Goal: Information Seeking & Learning: Learn about a topic

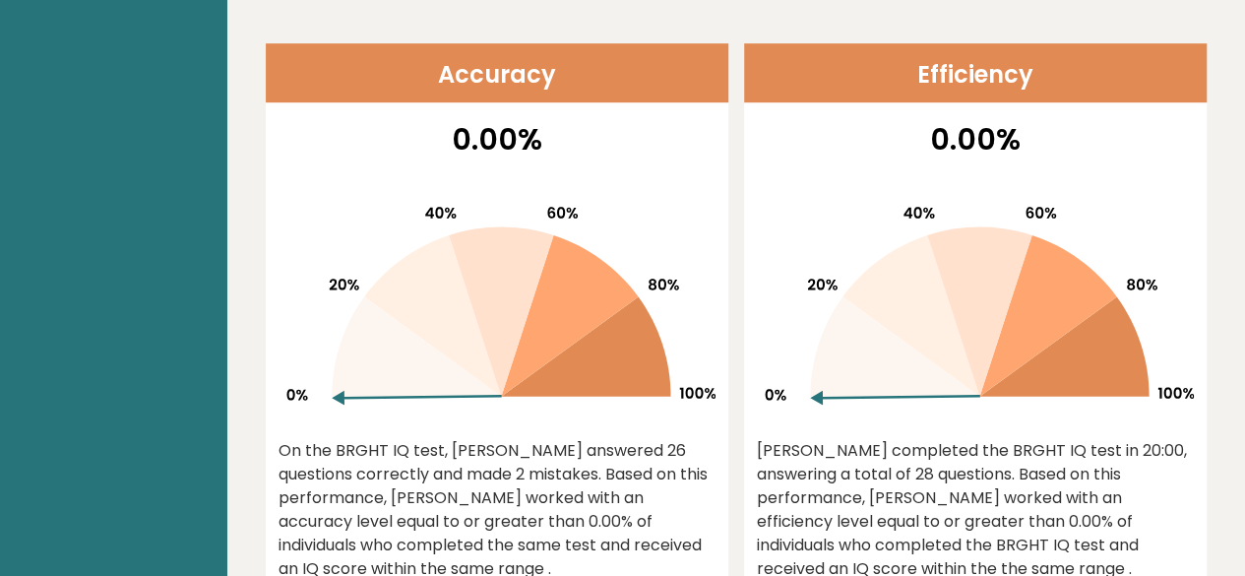
scroll to position [561, 0]
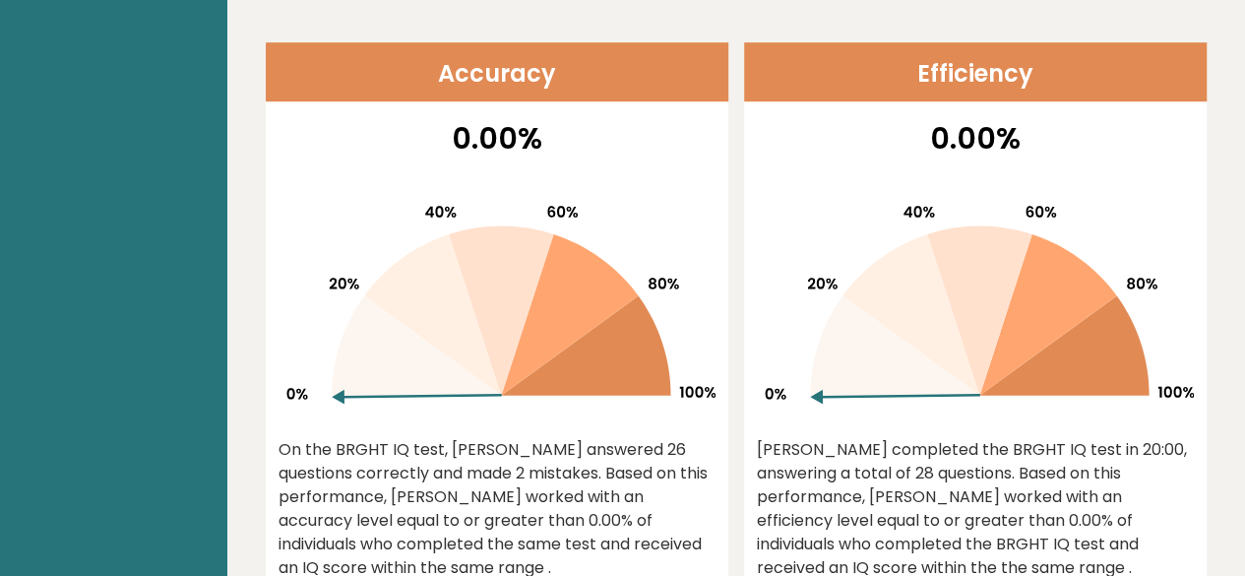
drag, startPoint x: 818, startPoint y: 393, endPoint x: 835, endPoint y: 321, distance: 73.8
click at [835, 321] on g at bounding box center [979, 305] width 429 height 198
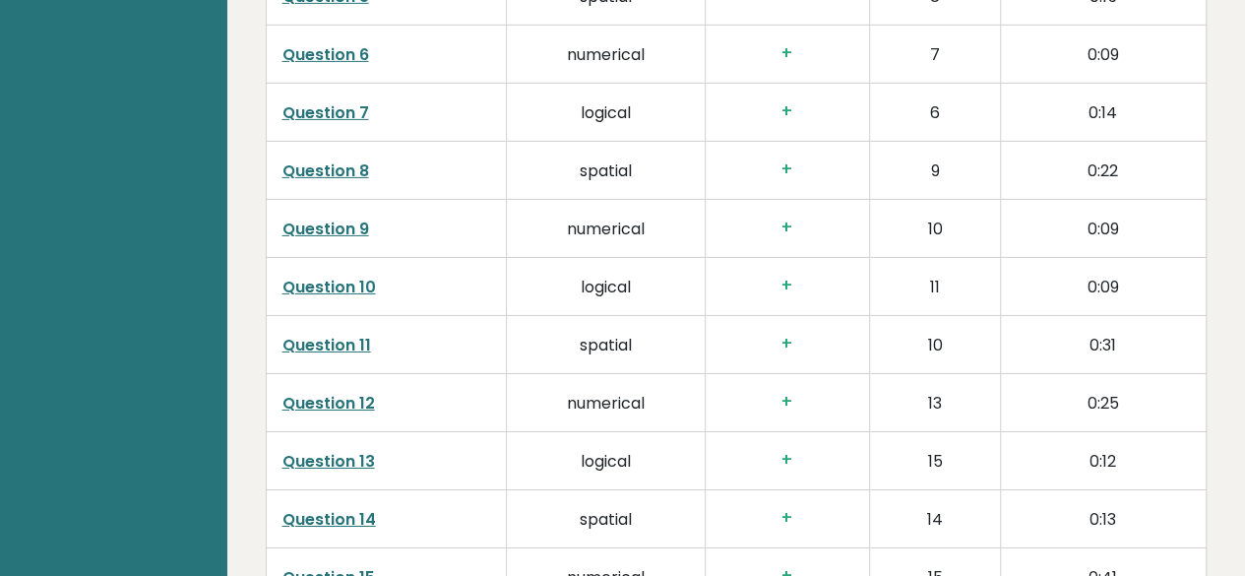
scroll to position [2789, 0]
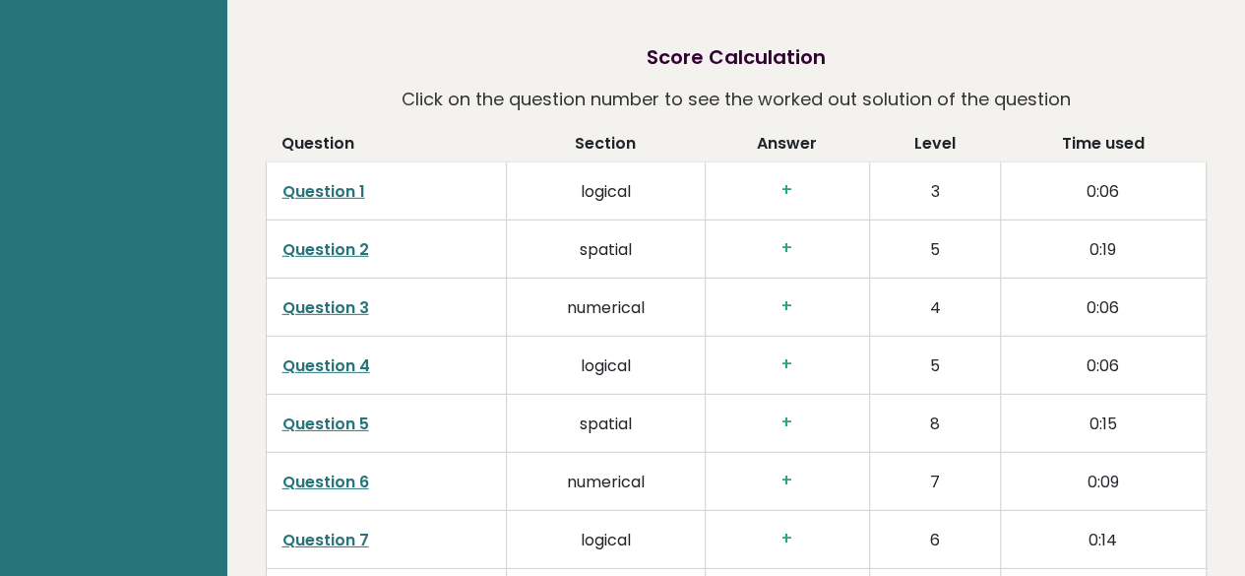
click at [292, 185] on link "Question 1" at bounding box center [323, 191] width 83 height 23
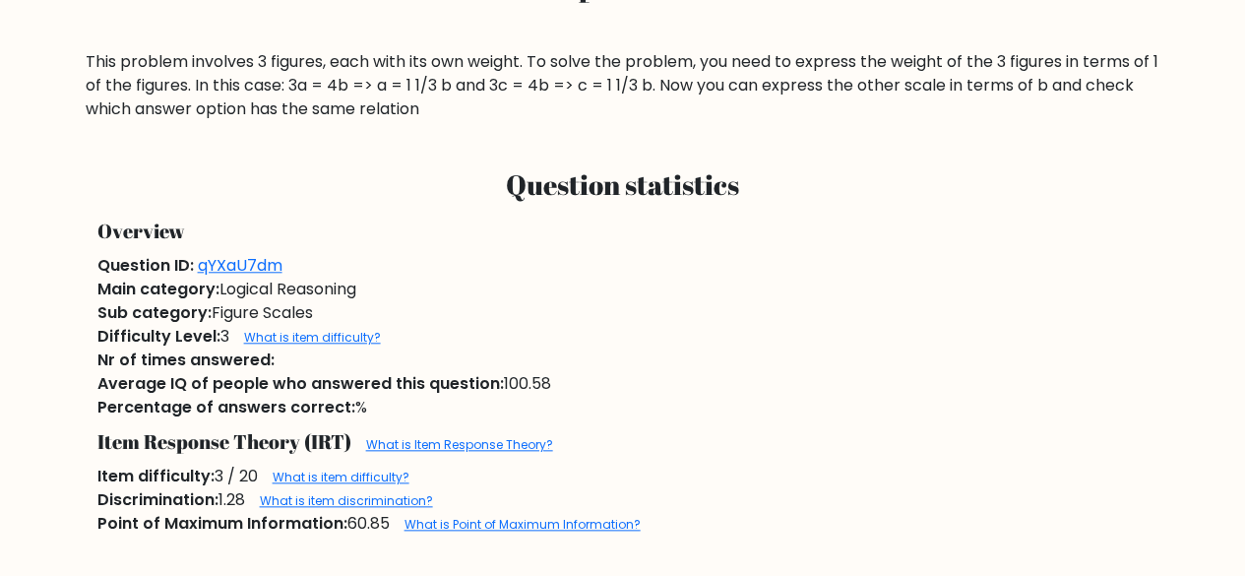
scroll to position [815, 0]
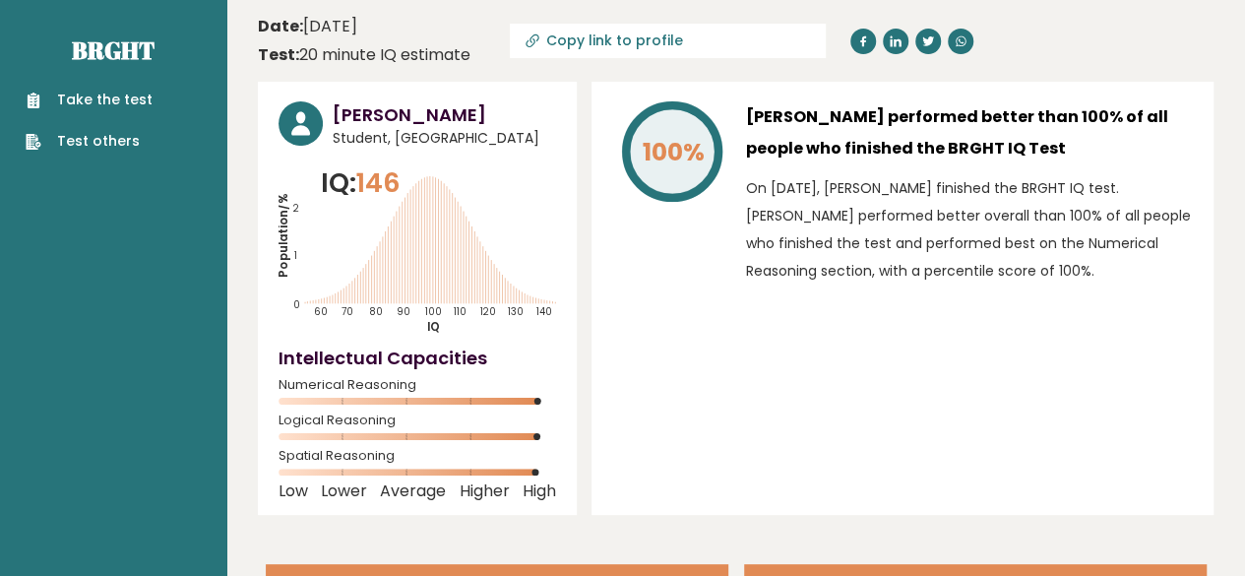
click at [91, 100] on link "Take the test" at bounding box center [89, 100] width 127 height 21
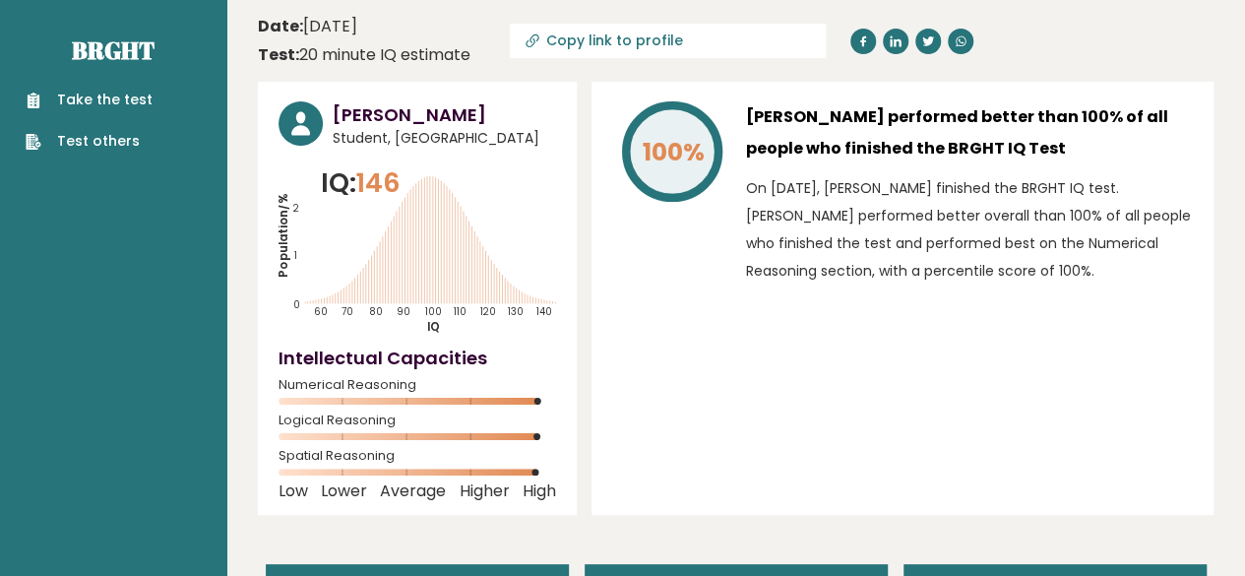
click at [103, 96] on link "Take the test" at bounding box center [89, 100] width 127 height 21
